Goal: Find specific page/section: Find specific page/section

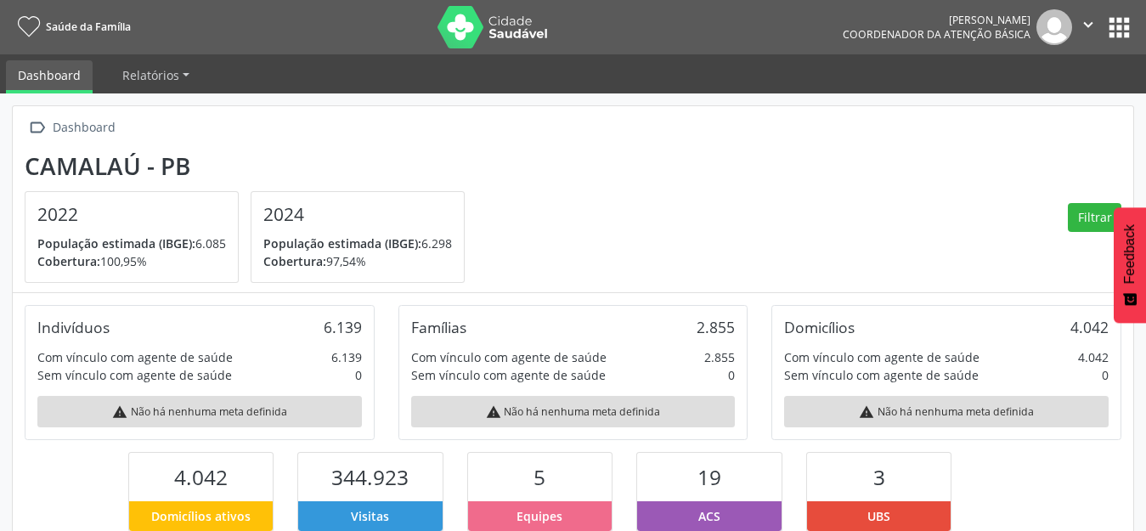
scroll to position [282, 373]
click at [1127, 31] on button "apps" at bounding box center [1119, 28] width 30 height 30
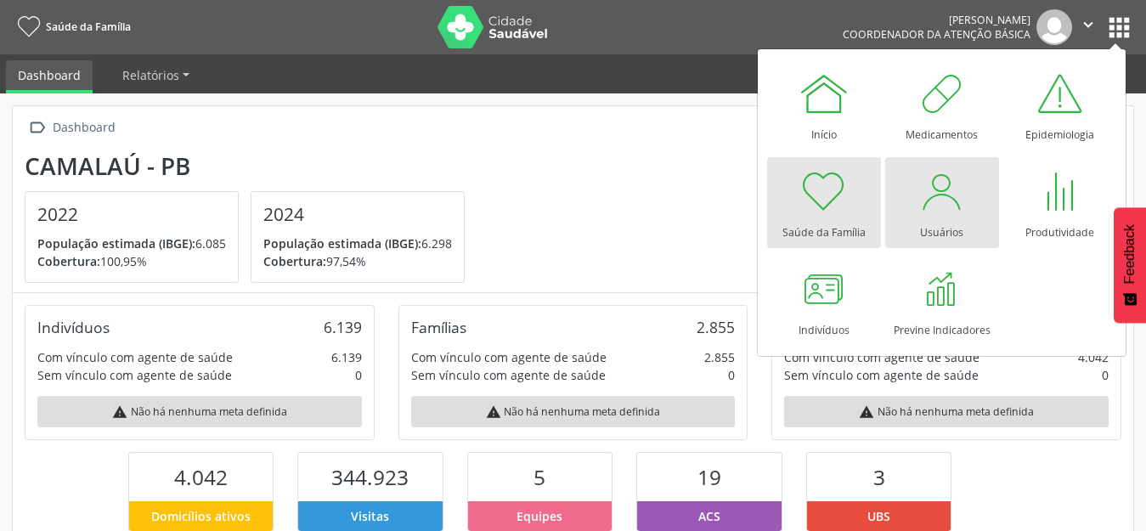
click at [942, 217] on div "Usuários" at bounding box center [941, 228] width 43 height 23
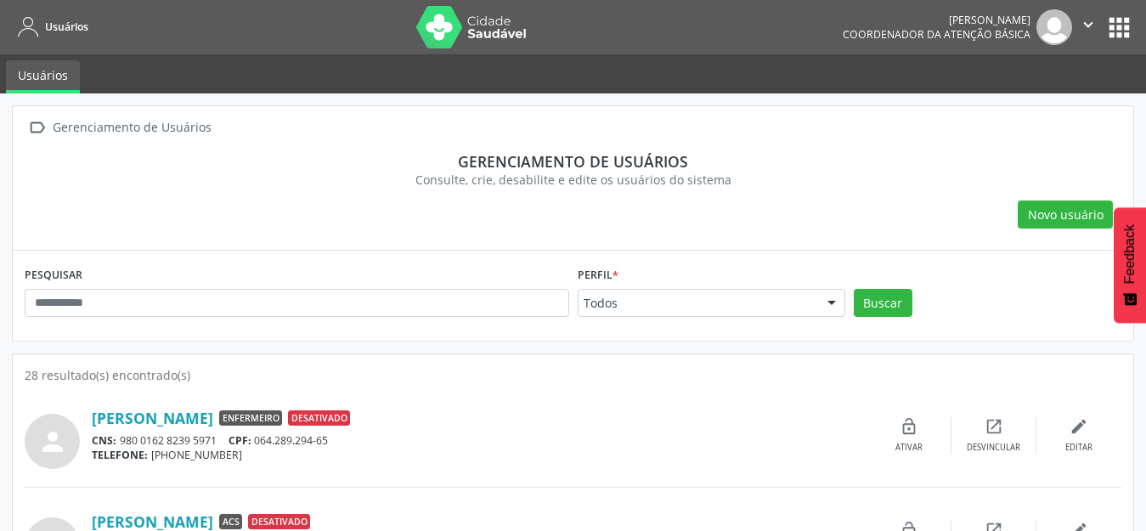
click at [472, 33] on img at bounding box center [471, 27] width 110 height 42
